Goal: Check status: Check status

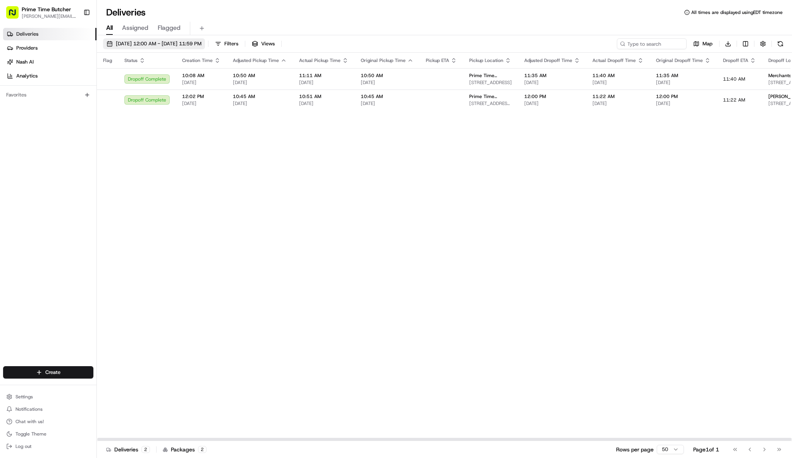
click at [175, 41] on span "08/18/2025 12:00 AM - 08/24/2025 11:59 PM" at bounding box center [159, 43] width 86 height 7
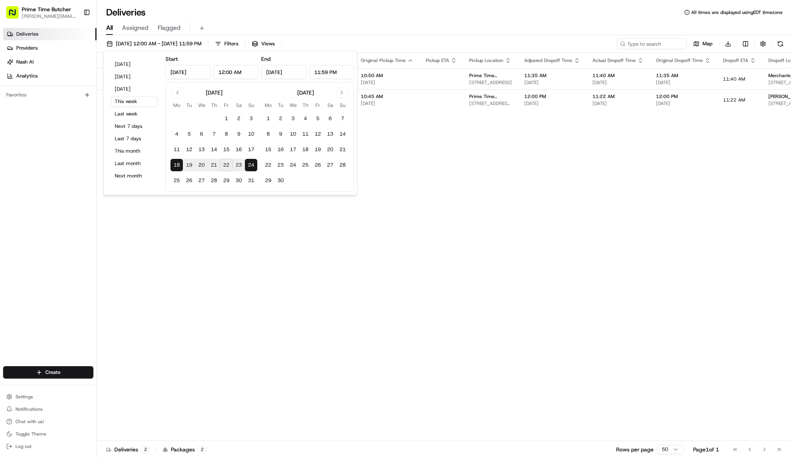
click at [117, 58] on div "Today Yesterday Tomorrow This week Last week Next 7 days Last 7 days This month…" at bounding box center [135, 123] width 56 height 138
click at [117, 64] on button "Today" at bounding box center [134, 64] width 47 height 11
type input "Aug 22, 2025"
click at [422, 139] on div "Flag Status Creation Time Adjusted Pickup Time Actual Pickup Time Original Pick…" at bounding box center [557, 247] width 921 height 388
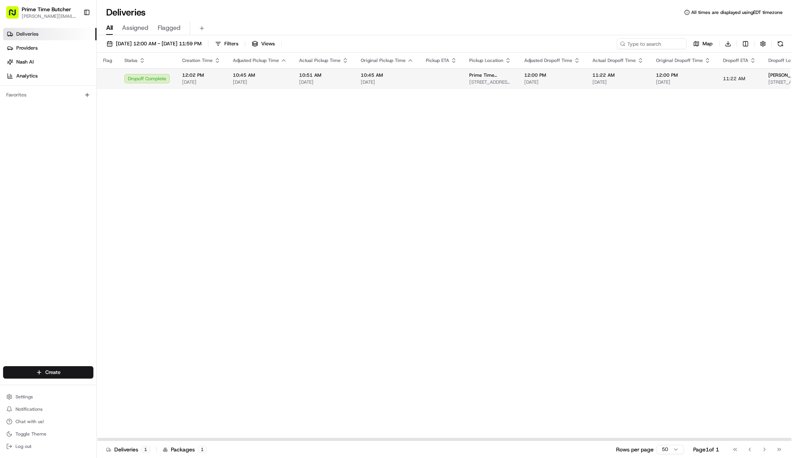
click at [769, 84] on span "[STREET_ADDRESS][PERSON_NAME][PERSON_NAME]" at bounding box center [791, 82] width 44 height 6
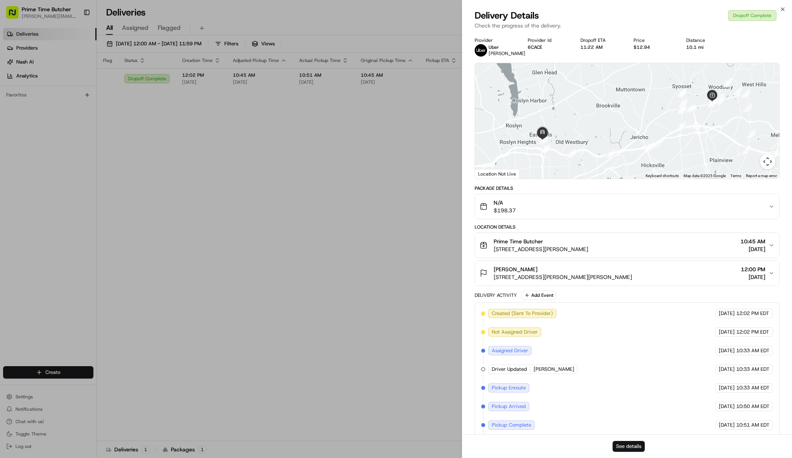
click at [637, 447] on button "See details" at bounding box center [629, 446] width 32 height 11
